Goal: Check status: Check status

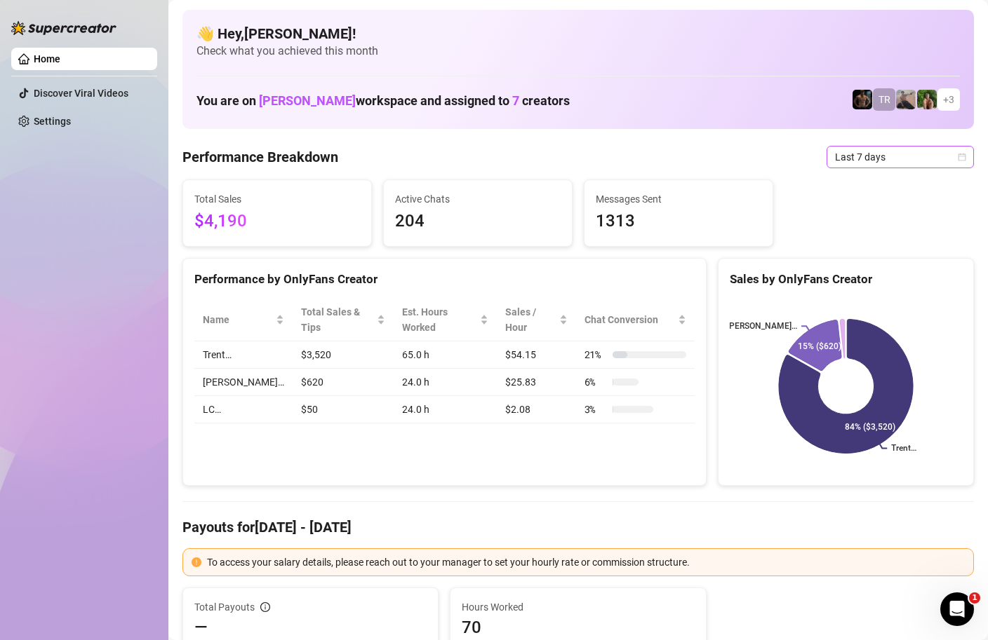
click at [963, 158] on icon "calendar" at bounding box center [961, 157] width 8 height 8
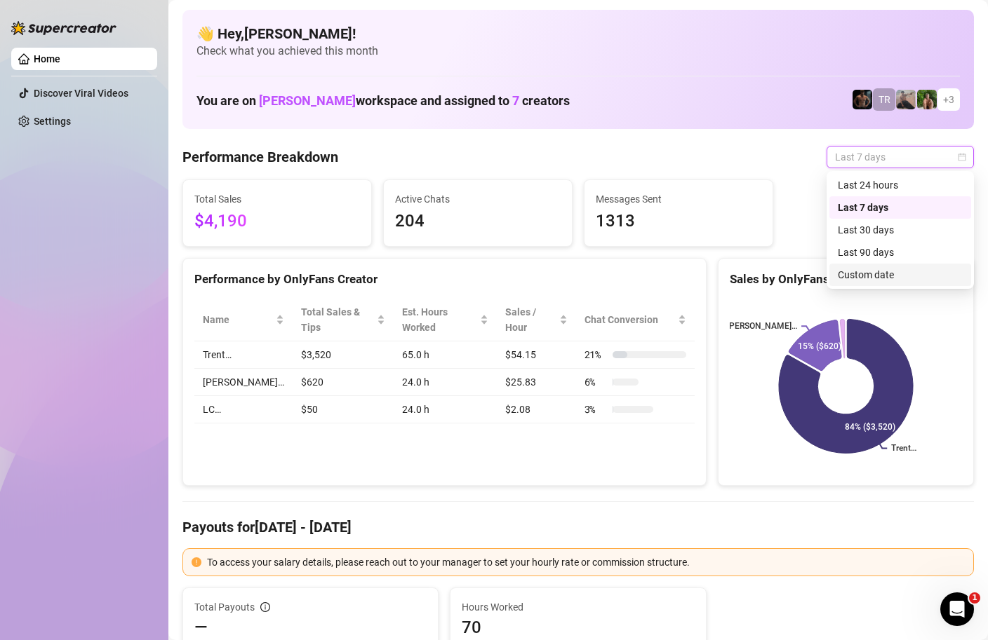
click at [863, 284] on div "Custom date" at bounding box center [900, 275] width 142 height 22
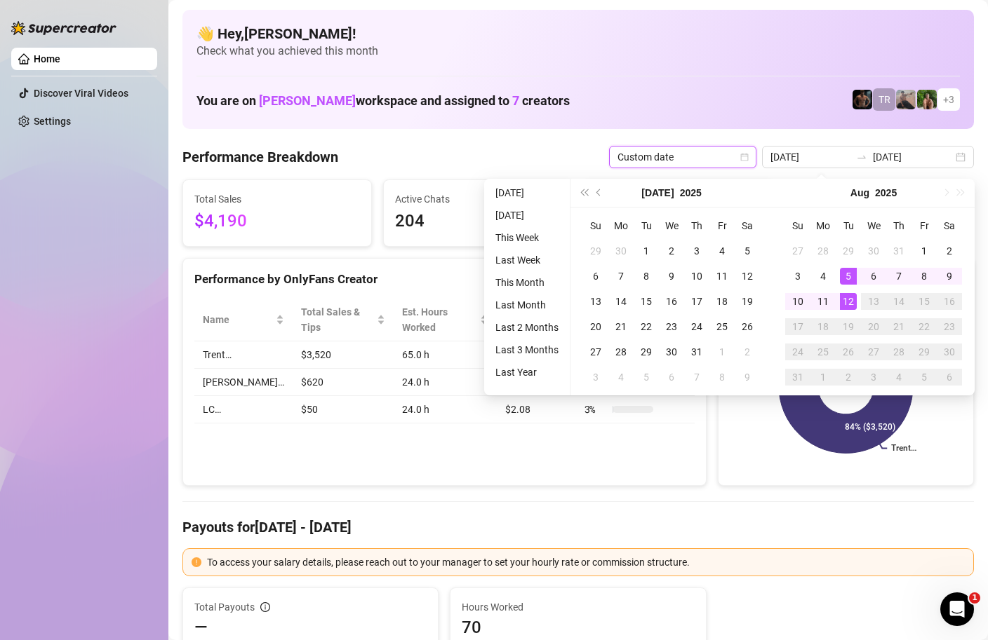
type input "[DATE]"
click at [848, 304] on div "12" at bounding box center [848, 301] width 17 height 17
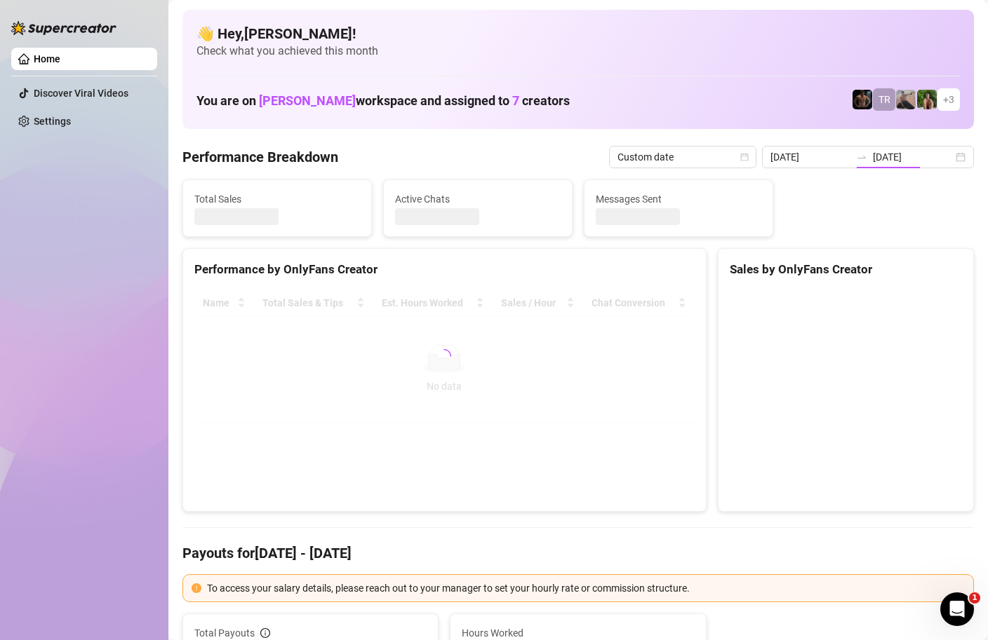
type input "[DATE]"
